Goal: Navigation & Orientation: Find specific page/section

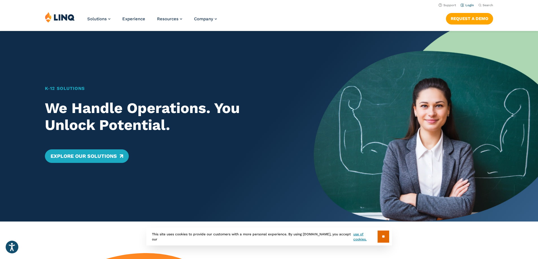
click at [463, 4] on link "Login" at bounding box center [466, 5] width 13 height 4
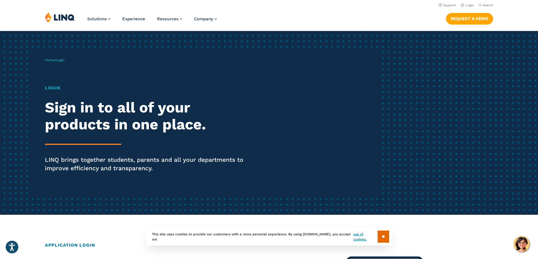
click at [51, 88] on h1 "Login" at bounding box center [148, 88] width 207 height 7
click at [462, 5] on link "Login" at bounding box center [466, 5] width 13 height 4
click at [52, 61] on link "Home" at bounding box center [50, 60] width 10 height 4
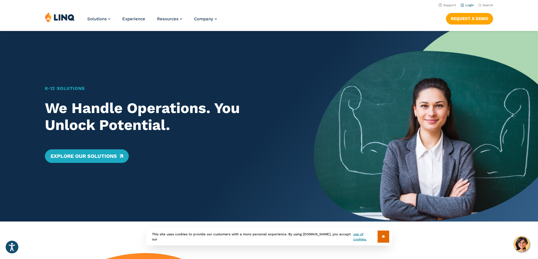
click at [464, 6] on link "Login" at bounding box center [466, 5] width 13 height 4
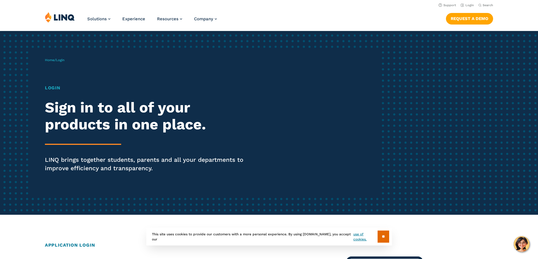
click at [60, 59] on span "Login" at bounding box center [60, 60] width 8 height 4
click at [61, 62] on span "Login" at bounding box center [60, 60] width 8 height 4
click at [67, 82] on div "Home / Login Login Sign in to all of your products in one place. LINQ brings to…" at bounding box center [213, 123] width 336 height 145
click at [52, 88] on h1 "Login" at bounding box center [148, 88] width 207 height 7
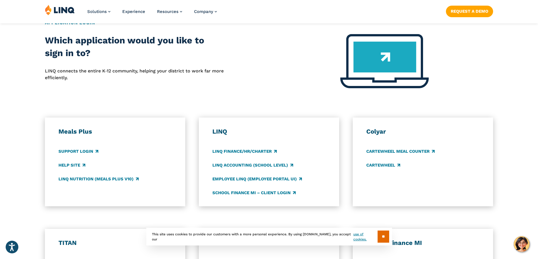
scroll to position [226, 0]
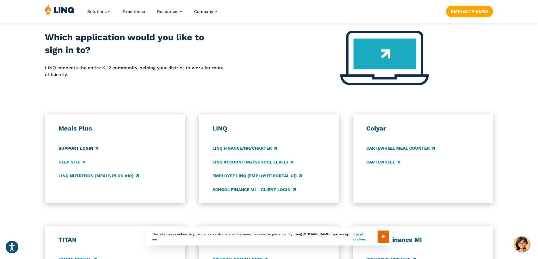
click at [80, 147] on link "Support Login" at bounding box center [78, 148] width 40 height 6
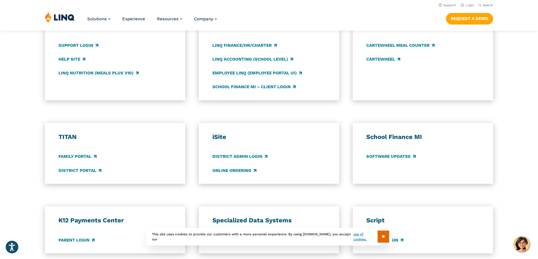
scroll to position [311, 0]
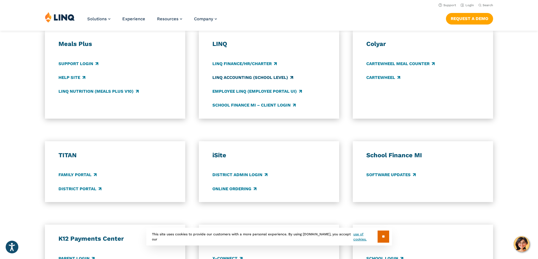
click at [258, 76] on link "LINQ Accounting (school level)" at bounding box center [252, 78] width 81 height 6
click at [103, 89] on link "LINQ Nutrition (Meals Plus v10)" at bounding box center [98, 91] width 80 height 6
click at [12, 80] on div "Meals Plus Support Login Help Site LINQ Nutrition (Meals Plus v10) LINQ LINQ Fi…" at bounding box center [269, 74] width 538 height 89
click at [388, 236] on input "**" at bounding box center [383, 237] width 12 height 12
